Goal: Transaction & Acquisition: Purchase product/service

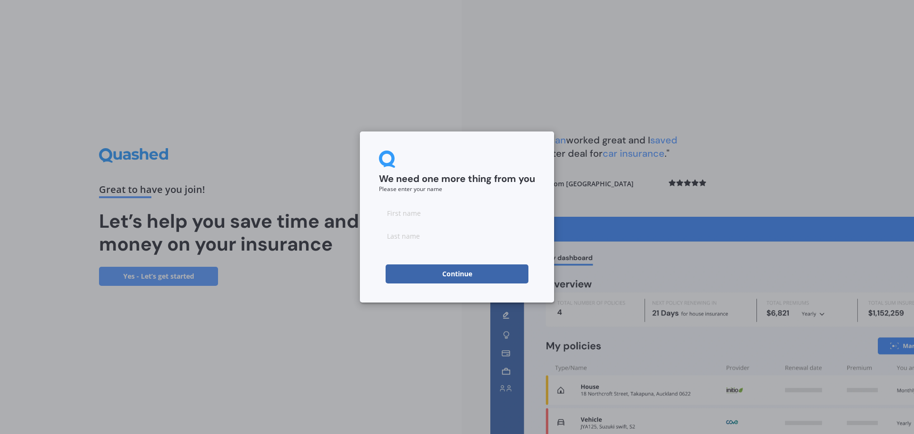
click at [408, 211] on input at bounding box center [457, 212] width 156 height 19
type input "Alyx"
type input "[PERSON_NAME]"
click button "Continue" at bounding box center [457, 273] width 143 height 19
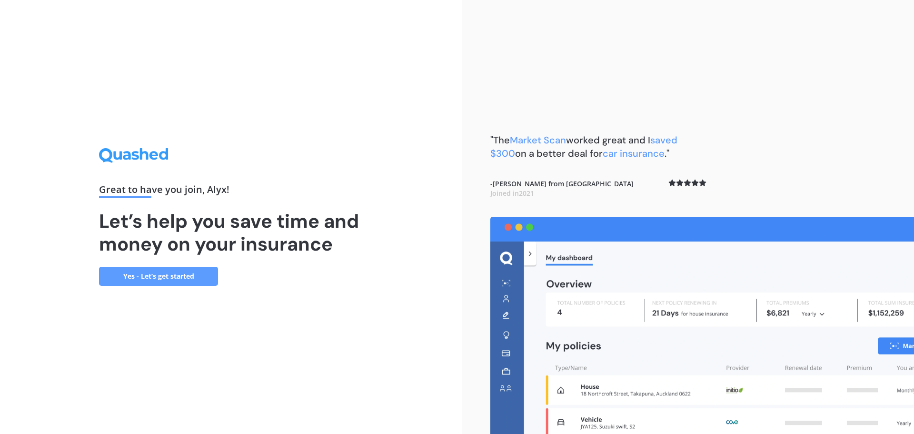
click at [207, 270] on link "Yes - Let’s get started" at bounding box center [158, 276] width 119 height 19
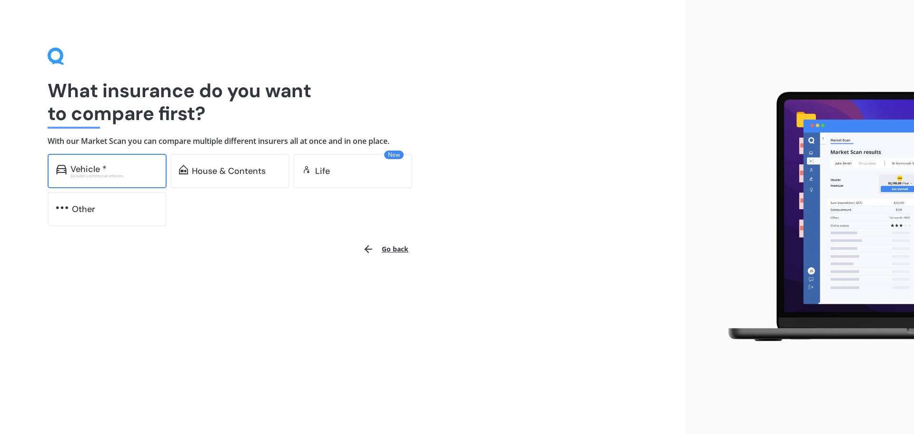
click at [143, 180] on div "Vehicle * Excludes commercial vehicles" at bounding box center [107, 171] width 119 height 34
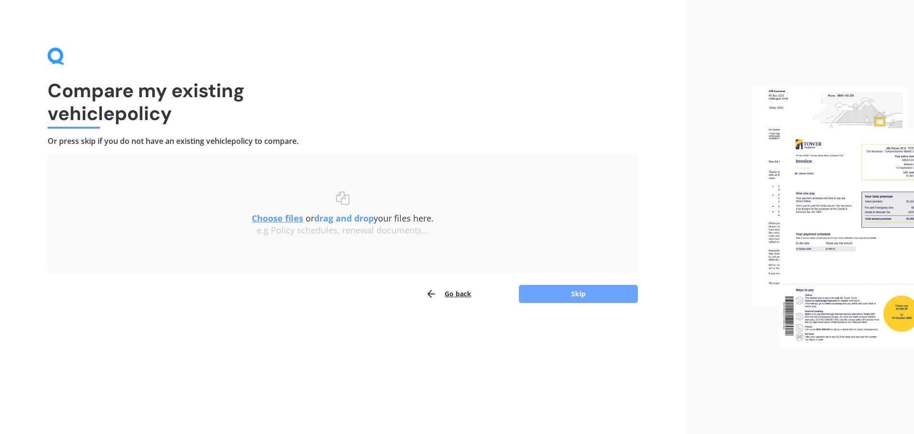
click at [563, 300] on button "Skip" at bounding box center [578, 294] width 119 height 18
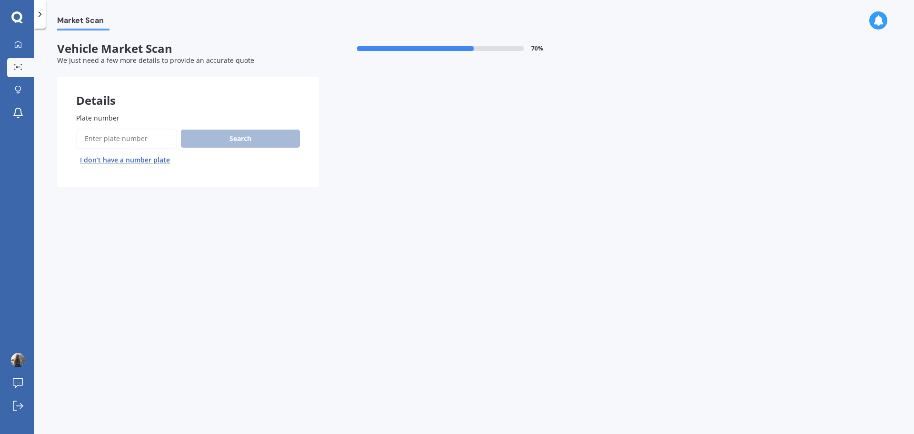
click at [131, 136] on input "Plate number" at bounding box center [126, 139] width 101 height 20
type input "RDQ508"
click at [0, 0] on button "Next" at bounding box center [0, 0] width 0 height 0
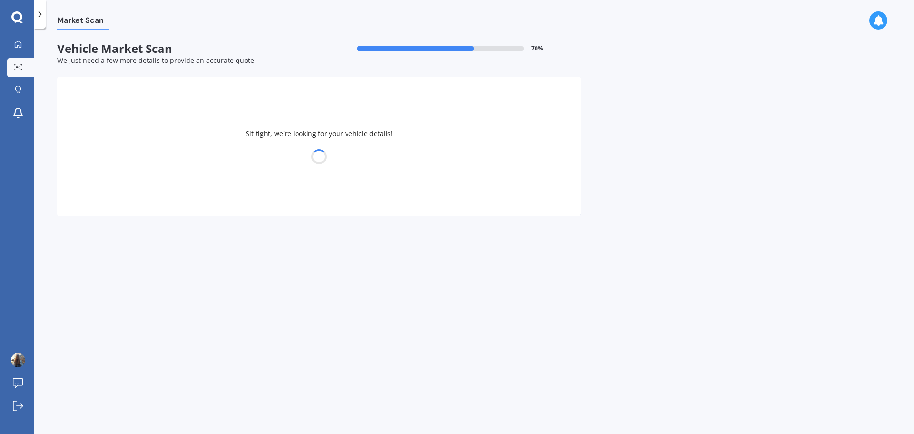
select select "SUBARU"
select select "IMPREZA"
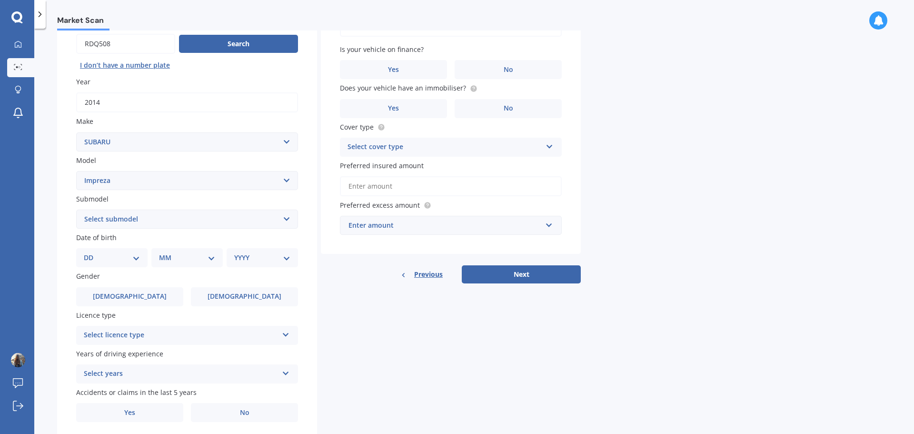
scroll to position [95, 0]
drag, startPoint x: 137, startPoint y: 255, endPoint x: 131, endPoint y: 263, distance: 9.6
click at [137, 255] on select "DD 01 02 03 04 05 06 07 08 09 10 11 12 13 14 15 16 17 18 19 20 21 22 23 24 25 2…" at bounding box center [112, 257] width 56 height 10
select select "18"
click at [91, 252] on select "DD 01 02 03 04 05 06 07 08 09 10 11 12 13 14 15 16 17 18 19 20 21 22 23 24 25 2…" at bounding box center [112, 257] width 56 height 10
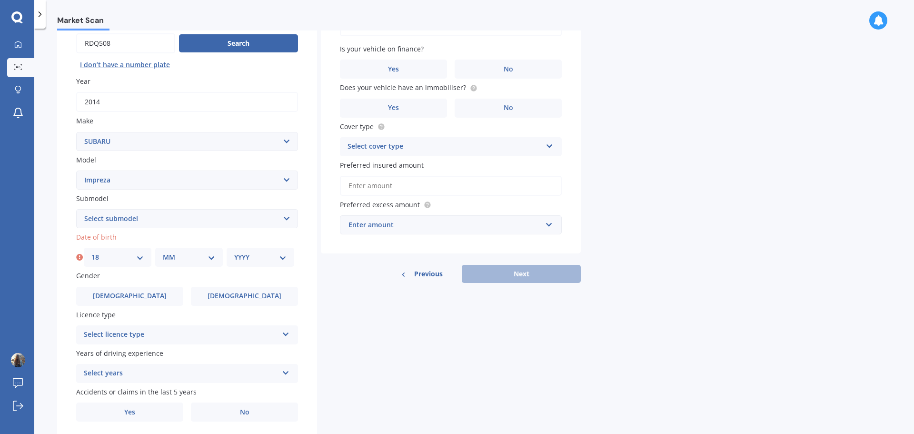
click at [184, 256] on select "MM 01 02 03 04 05 06 07 08 09 10 11 12" at bounding box center [189, 257] width 52 height 10
select select "07"
click at [163, 252] on select "MM 01 02 03 04 05 06 07 08 09 10 11 12" at bounding box center [189, 257] width 52 height 10
click at [262, 264] on div "YYYY 2025 2024 2023 2022 2021 2020 2019 2018 2017 2016 2015 2014 2013 2012 2011…" at bounding box center [261, 257] width 68 height 19
click at [257, 254] on select "YYYY 2025 2024 2023 2022 2021 2020 2019 2018 2017 2016 2015 2014 2013 2012 2011…" at bounding box center [260, 257] width 52 height 10
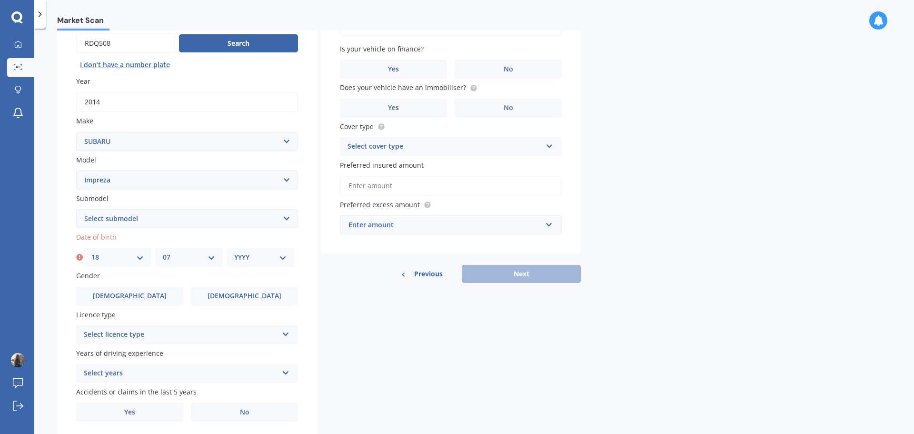
select select "2000"
click at [234, 252] on select "YYYY 2025 2024 2023 2022 2021 2020 2019 2018 2017 2016 2015 2014 2013 2012 2011…" at bounding box center [260, 257] width 52 height 10
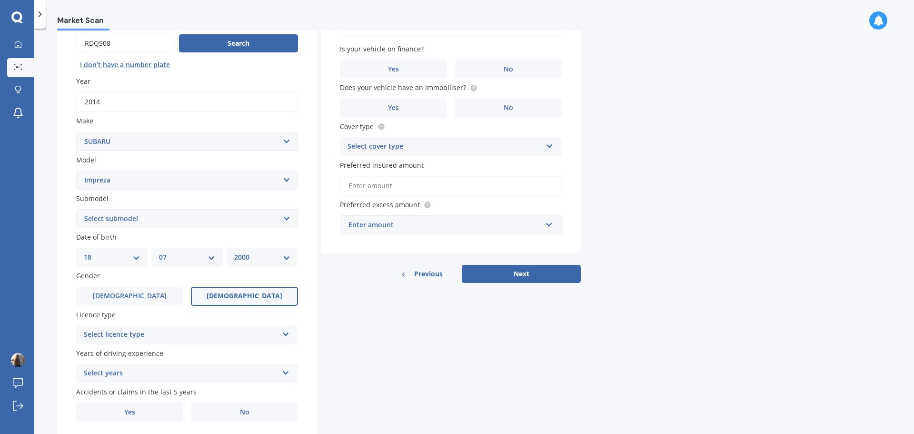
click at [230, 293] on label "Female" at bounding box center [244, 296] width 107 height 19
click at [0, 0] on input "Female" at bounding box center [0, 0] width 0 height 0
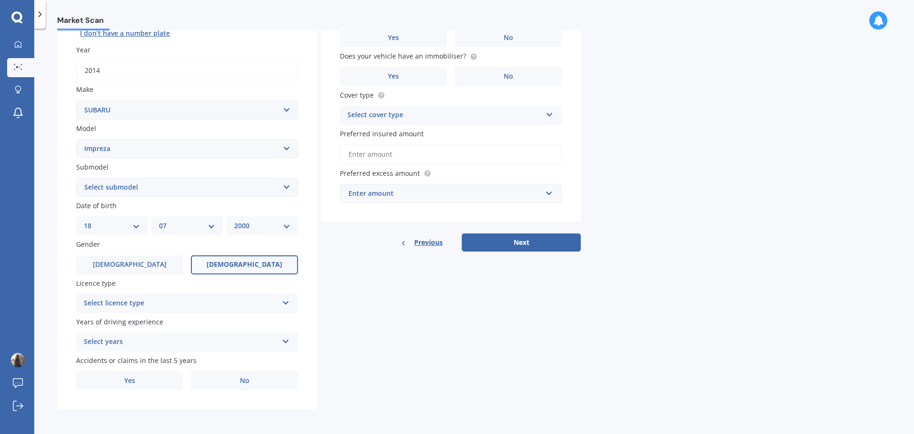
click at [133, 309] on div "Select licence type NZ Full NZ Restricted NZ Learners Australia United Kingdom …" at bounding box center [187, 303] width 222 height 19
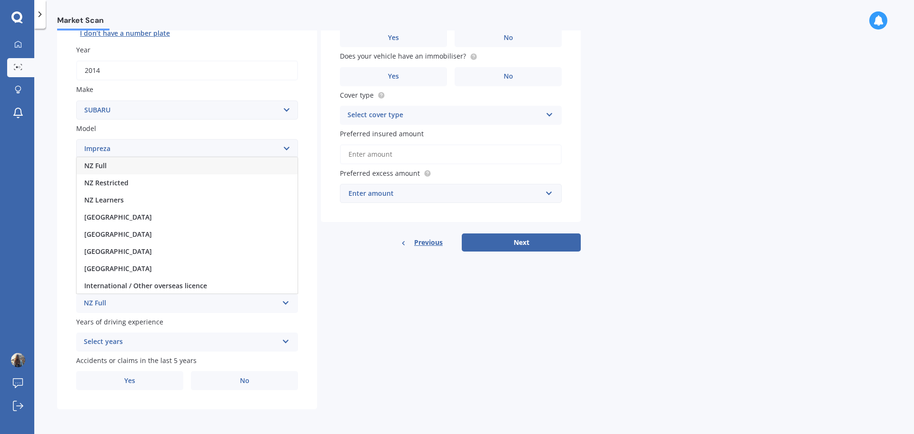
click at [126, 165] on div "NZ Full" at bounding box center [187, 165] width 221 height 17
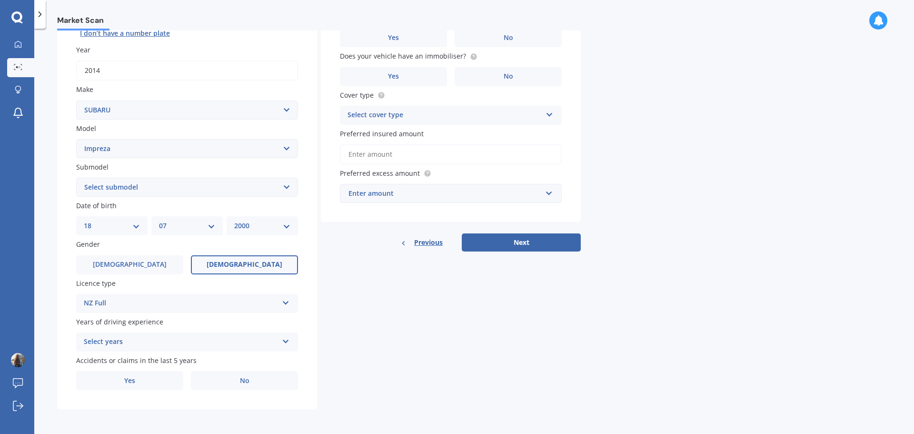
click at [119, 340] on div "Select years" at bounding box center [181, 341] width 194 height 11
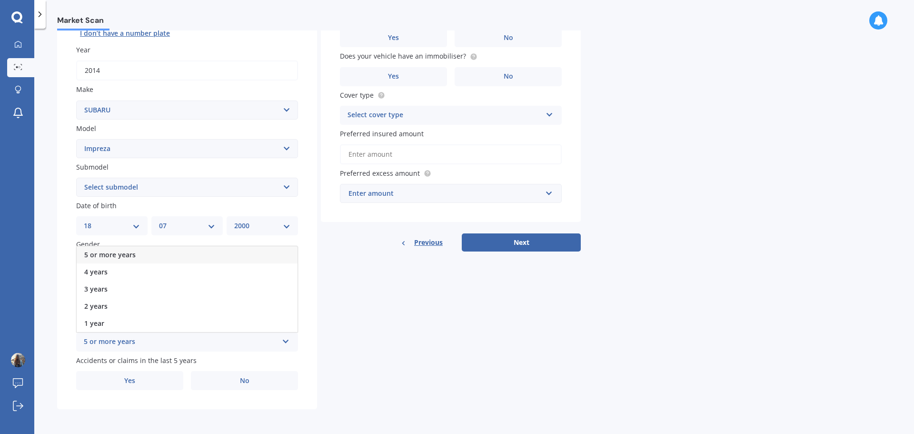
click at [124, 253] on span "5 or more years" at bounding box center [109, 254] width 51 height 9
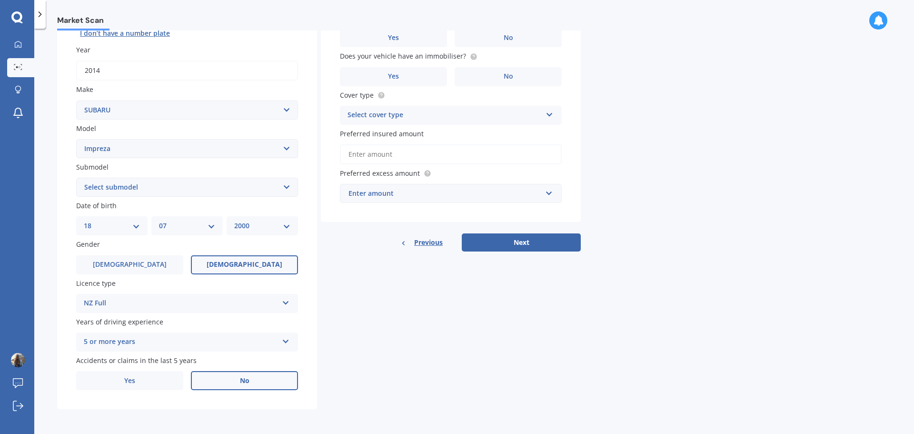
click at [247, 385] on label "No" at bounding box center [244, 380] width 107 height 19
click at [0, 0] on input "No" at bounding box center [0, 0] width 0 height 0
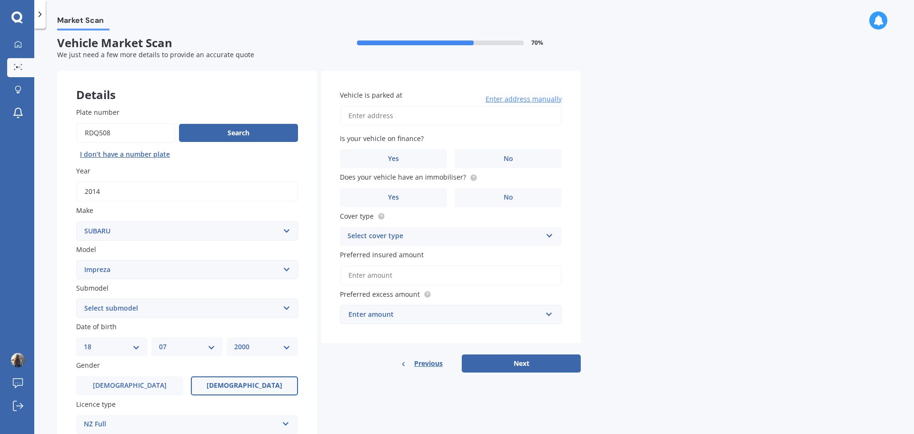
scroll to position [0, 0]
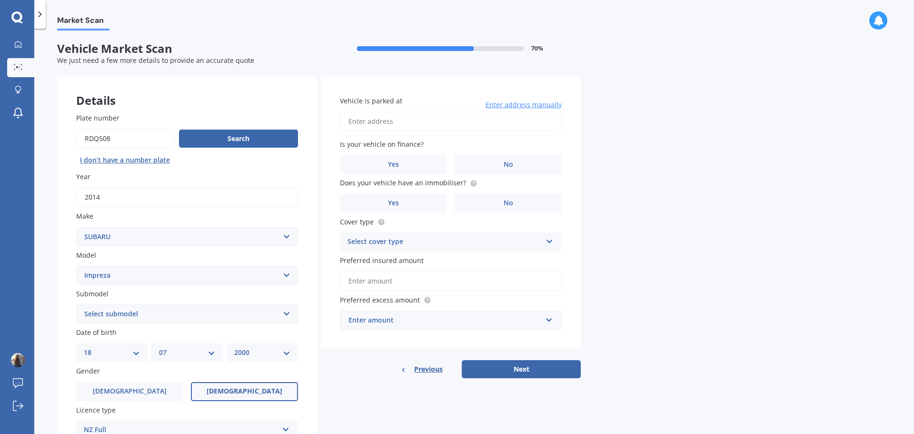
click at [401, 128] on input "Vehicle is parked at" at bounding box center [451, 121] width 222 height 20
type input "16 Windfall Grove, Greenhithe, Auckland 0632"
click at [506, 160] on span "No" at bounding box center [509, 164] width 10 height 8
click at [0, 0] on input "No" at bounding box center [0, 0] width 0 height 0
click at [530, 199] on label "No" at bounding box center [508, 203] width 107 height 19
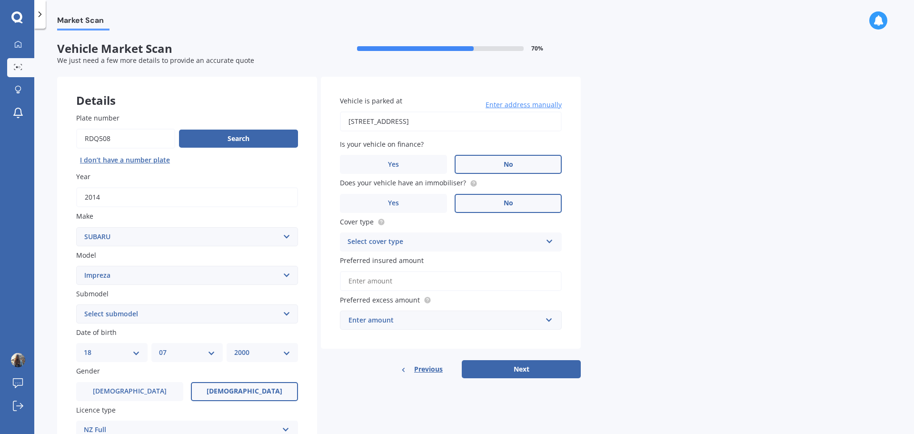
click at [0, 0] on input "No" at bounding box center [0, 0] width 0 height 0
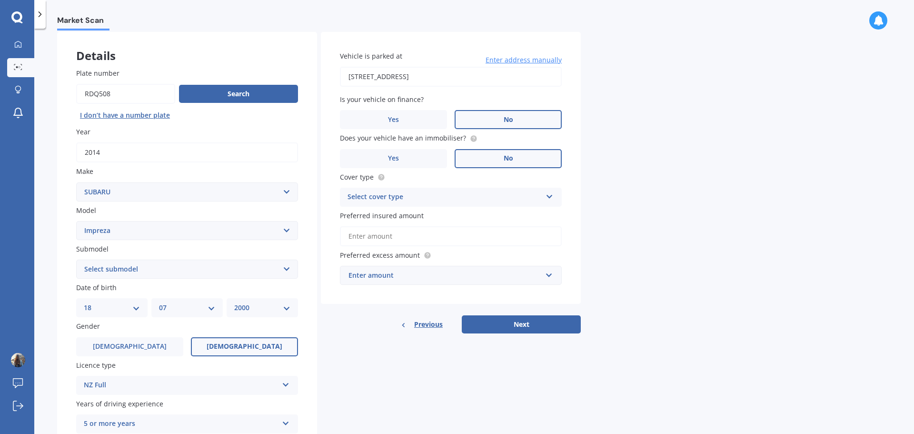
scroll to position [48, 0]
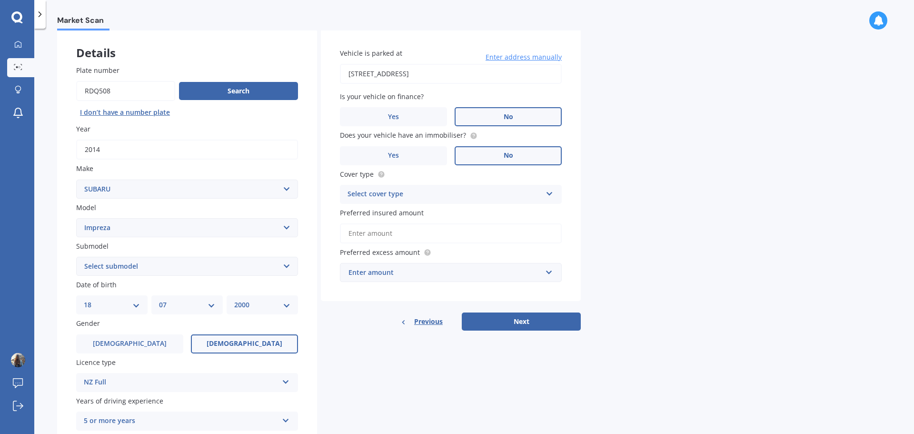
click at [490, 189] on div "Select cover type" at bounding box center [445, 194] width 194 height 11
click at [446, 210] on div "Comprehensive" at bounding box center [450, 212] width 221 height 17
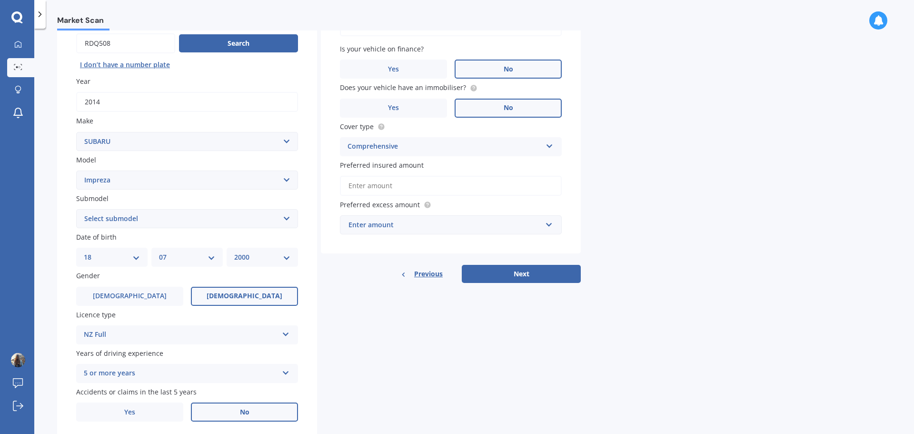
click at [422, 189] on input "Preferred insured amount" at bounding box center [451, 186] width 222 height 20
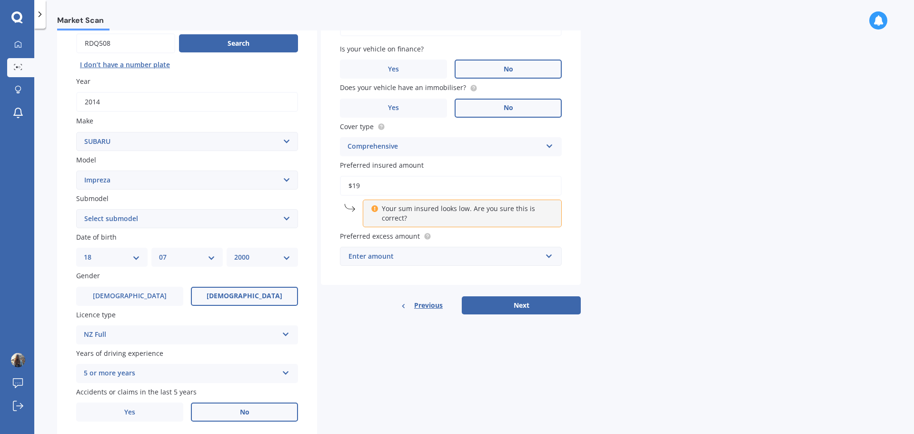
type input "$1"
type input "$9"
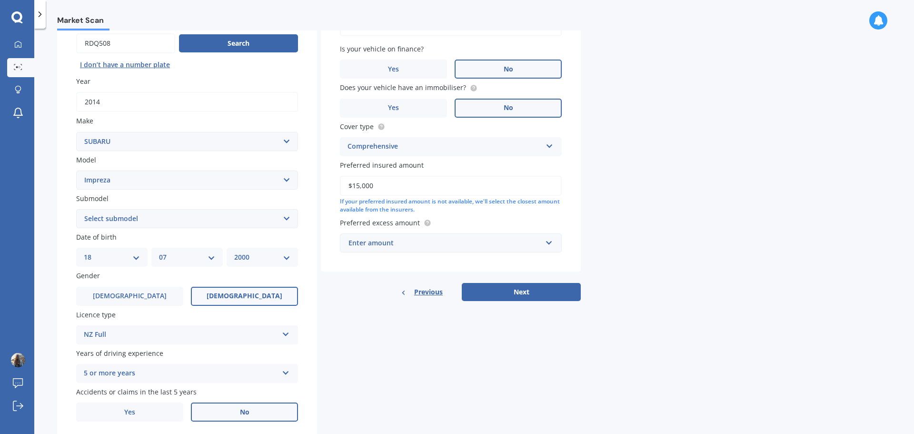
type input "$15,000"
click at [406, 251] on input "text" at bounding box center [447, 243] width 213 height 18
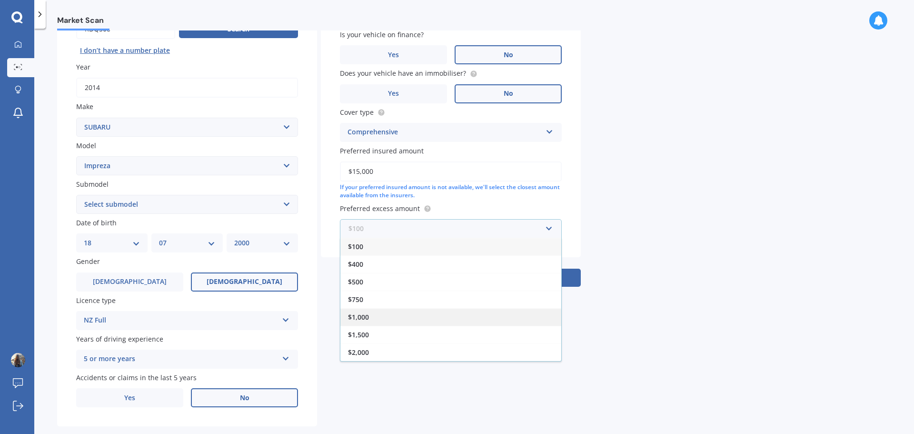
scroll to position [127, 0]
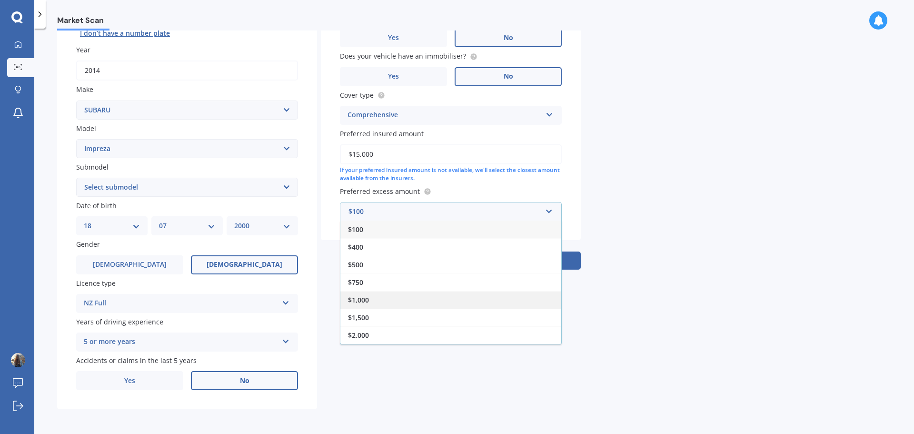
click at [396, 295] on div "$1,000" at bounding box center [450, 300] width 221 height 18
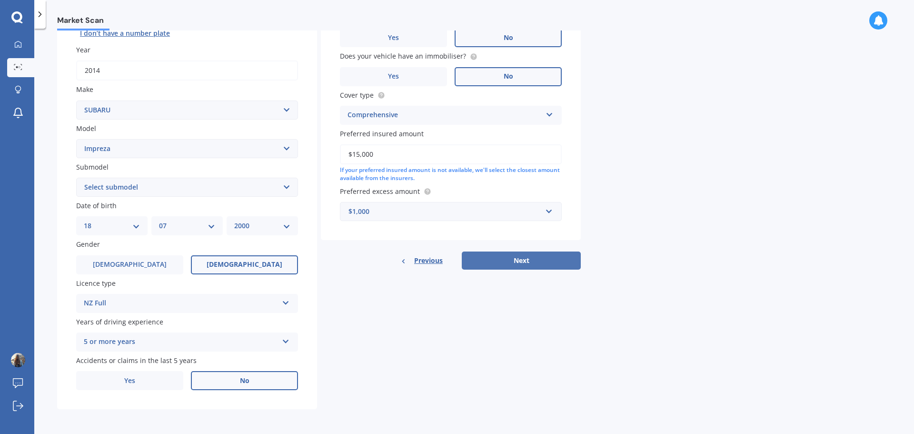
click at [521, 265] on button "Next" at bounding box center [521, 260] width 119 height 18
click at [181, 182] on select "Select submodel (All other turbo) 2.0i 2.0i Luxury 2.0i S Edition 2.0R 2.0R Spo…" at bounding box center [187, 187] width 222 height 19
select select "2.0I"
click at [76, 178] on select "Select submodel (All other turbo) 2.0i 2.0i Luxury 2.0i S Edition 2.0R 2.0R Spo…" at bounding box center [187, 187] width 222 height 19
click at [145, 189] on select "Select submodel (All other turbo) 2.0i 2.0i Luxury 2.0i S Edition 2.0R 2.0R Spo…" at bounding box center [187, 187] width 222 height 19
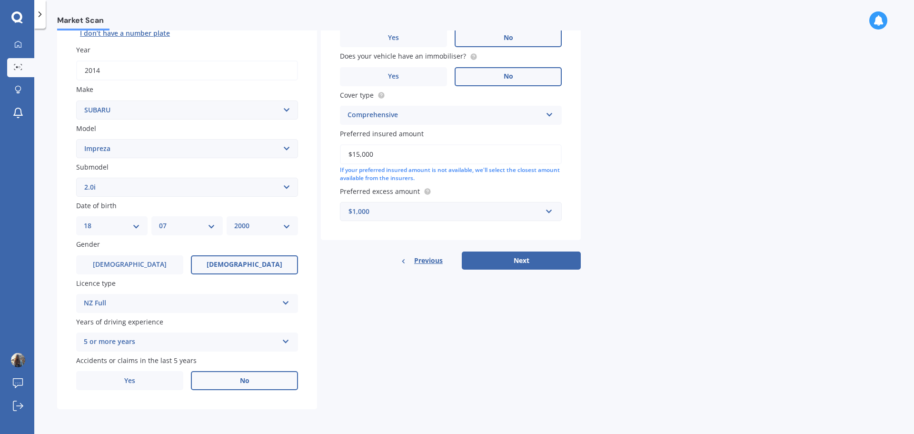
click at [139, 184] on select "Select submodel (All other turbo) 2.0i 2.0i Luxury 2.0i S Edition 2.0R 2.0R Spo…" at bounding box center [187, 187] width 222 height 19
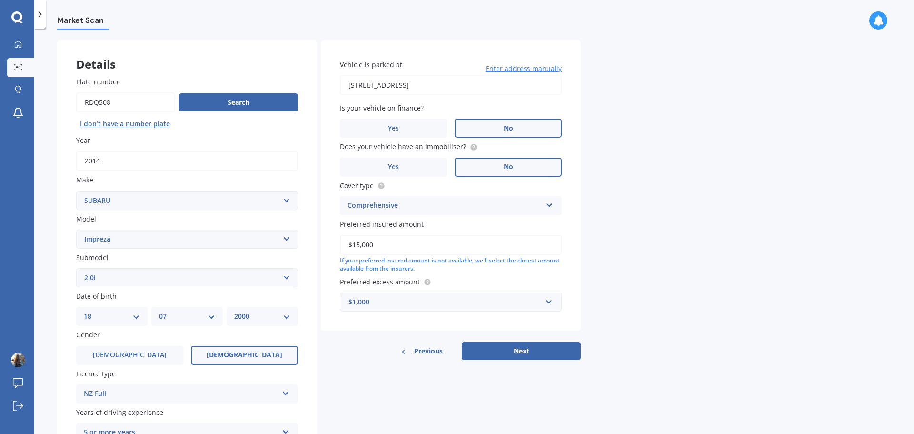
scroll to position [31, 0]
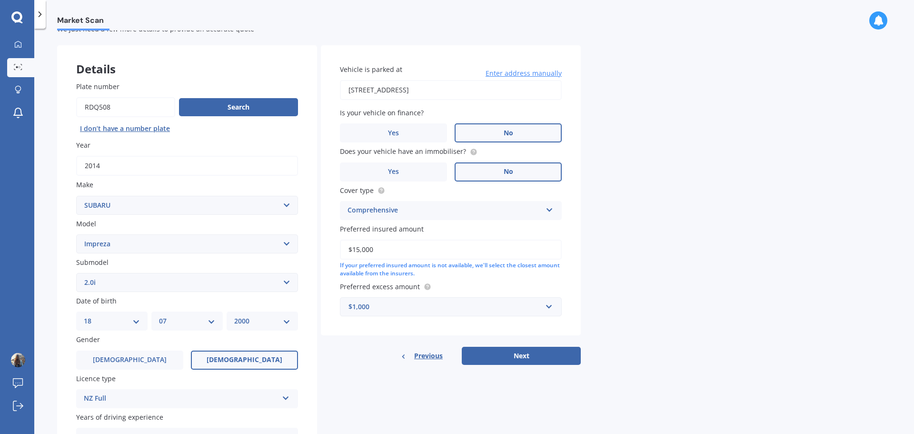
drag, startPoint x: 545, startPoint y: 358, endPoint x: 518, endPoint y: 346, distance: 29.2
click at [544, 357] on button "Next" at bounding box center [521, 356] width 119 height 18
select select "18"
select select "07"
select select "2000"
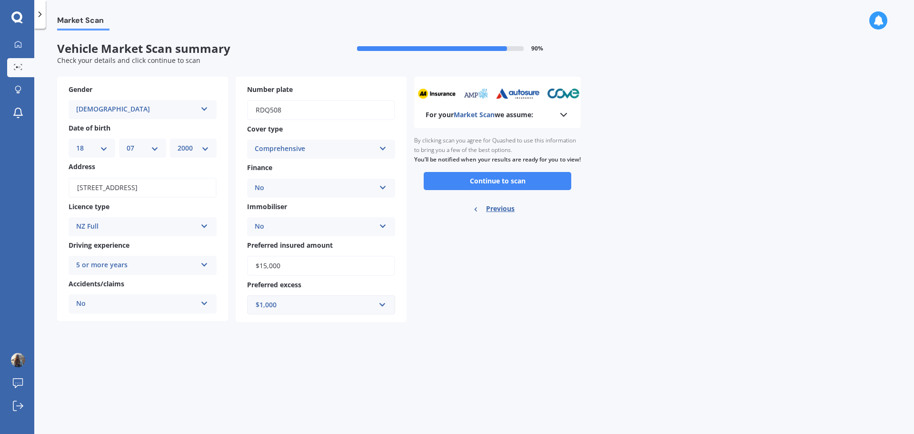
scroll to position [0, 0]
click at [522, 190] on button "Continue to scan" at bounding box center [498, 181] width 148 height 18
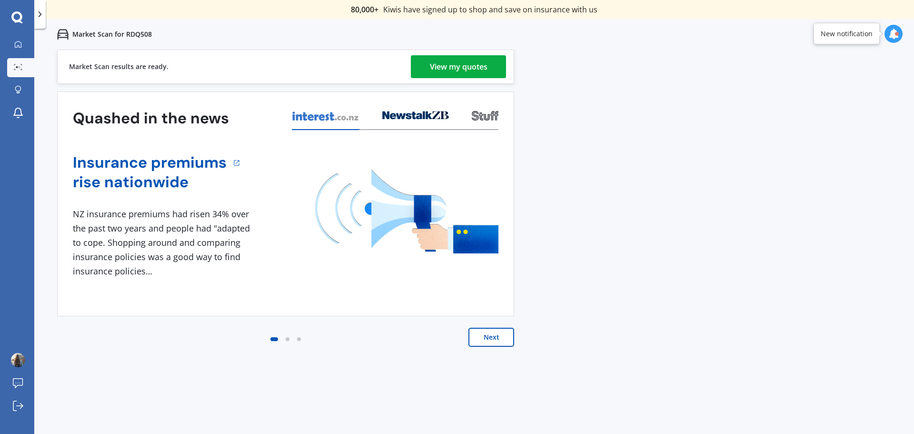
click at [432, 65] on div "View my quotes" at bounding box center [459, 66] width 58 height 23
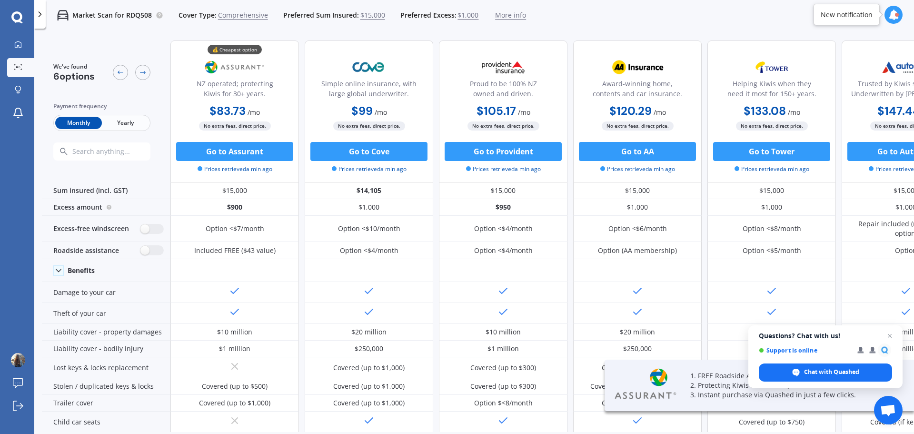
click at [127, 123] on span "Yearly" at bounding box center [125, 123] width 47 height 12
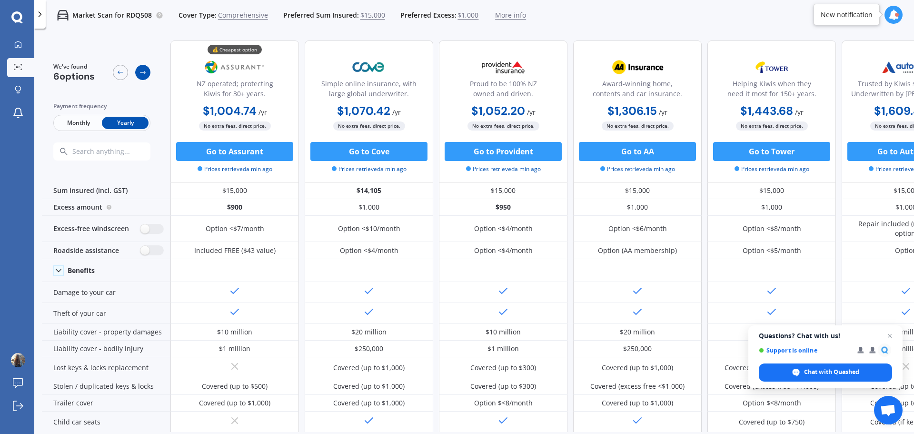
click at [147, 75] on div at bounding box center [142, 72] width 15 height 15
